Goal: Information Seeking & Learning: Learn about a topic

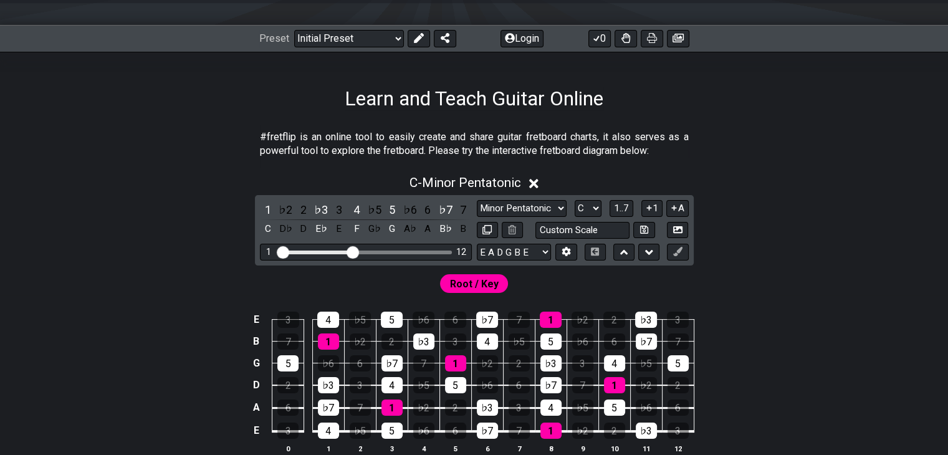
scroll to position [152, 0]
click at [822, 261] on div "C - Minor Pentatonic 1 ♭2 2 ♭3 3 4 ♭5 5 ♭6 6 ♭7 7 C D♭ D E♭ E F G♭ G A♭ A B♭ B …" at bounding box center [474, 319] width 948 height 303
